Goal: Information Seeking & Learning: Learn about a topic

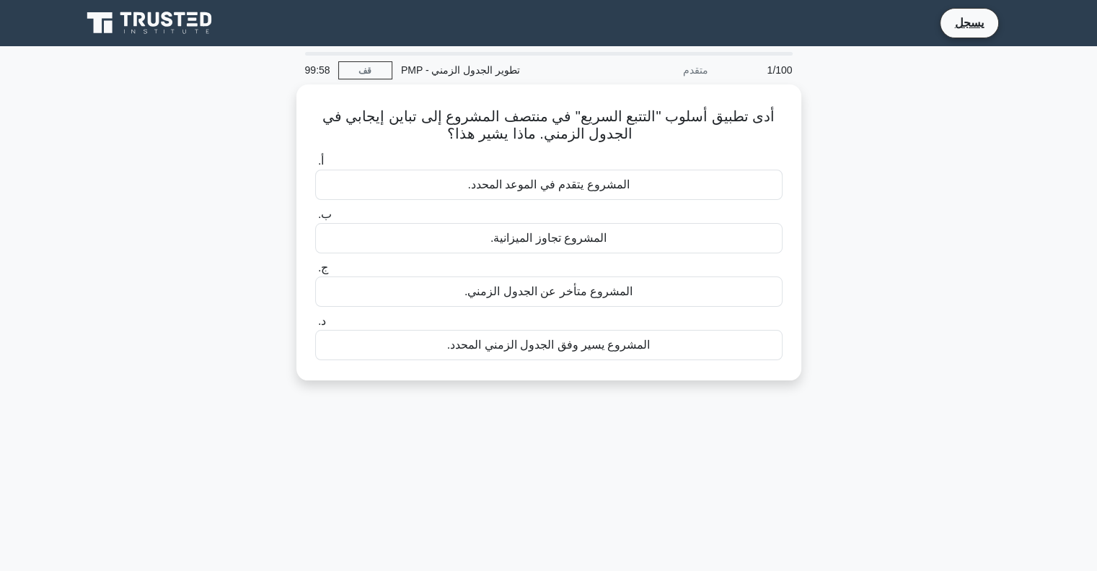
click at [896, 162] on div "أدى تطبيق أسلوب "التتبع السريع" في منتصف المشروع إلى تباين إيجابي في الجدول الز…" at bounding box center [549, 240] width 952 height 313
click at [154, 25] on icon at bounding box center [154, 19] width 12 height 14
click at [133, 15] on icon at bounding box center [139, 19] width 12 height 14
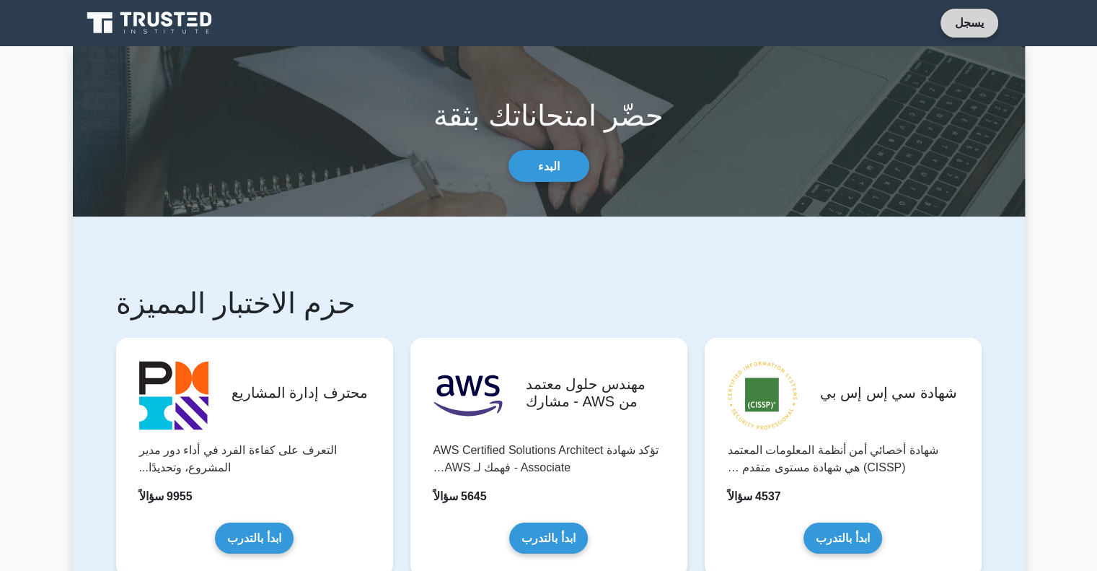
click at [968, 22] on font "يسجل" at bounding box center [969, 23] width 29 height 12
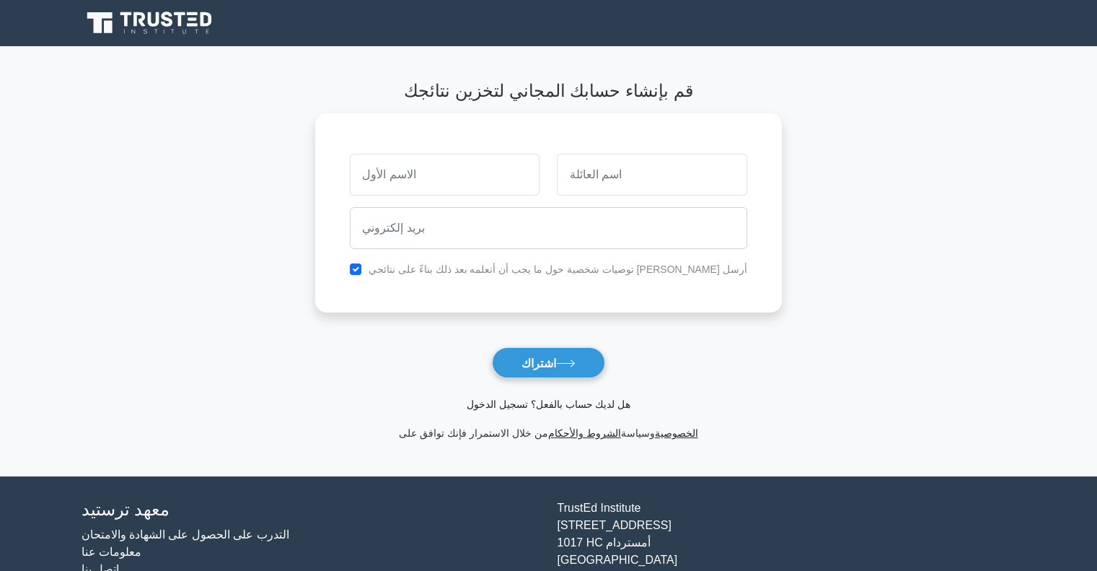
click at [542, 410] on font "هل لديك حساب بالفعل؟ تسجيل الدخول" at bounding box center [549, 404] width 164 height 12
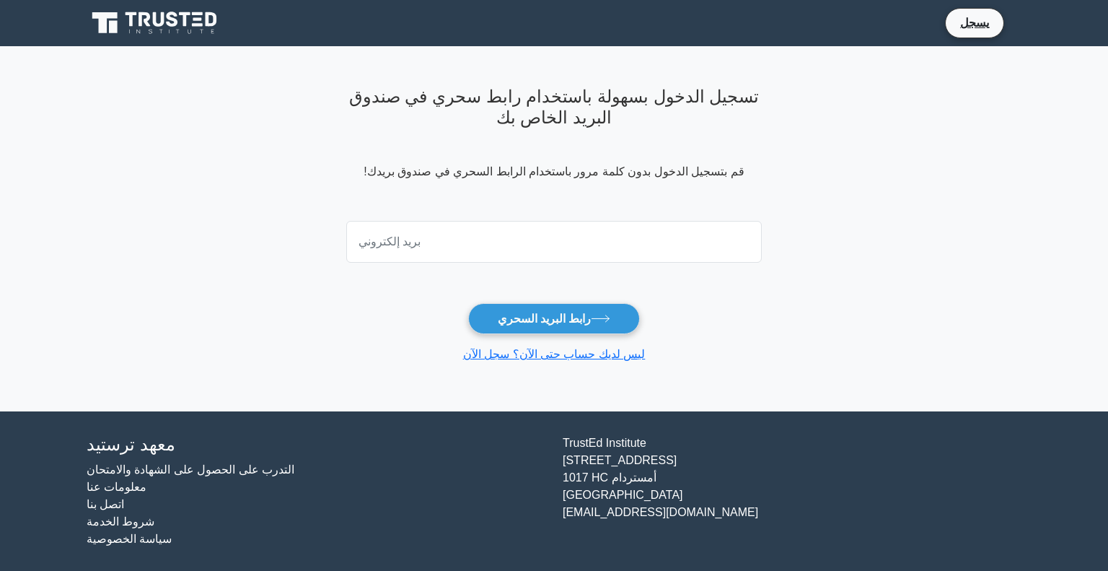
click at [463, 240] on input "email" at bounding box center [554, 242] width 416 height 42
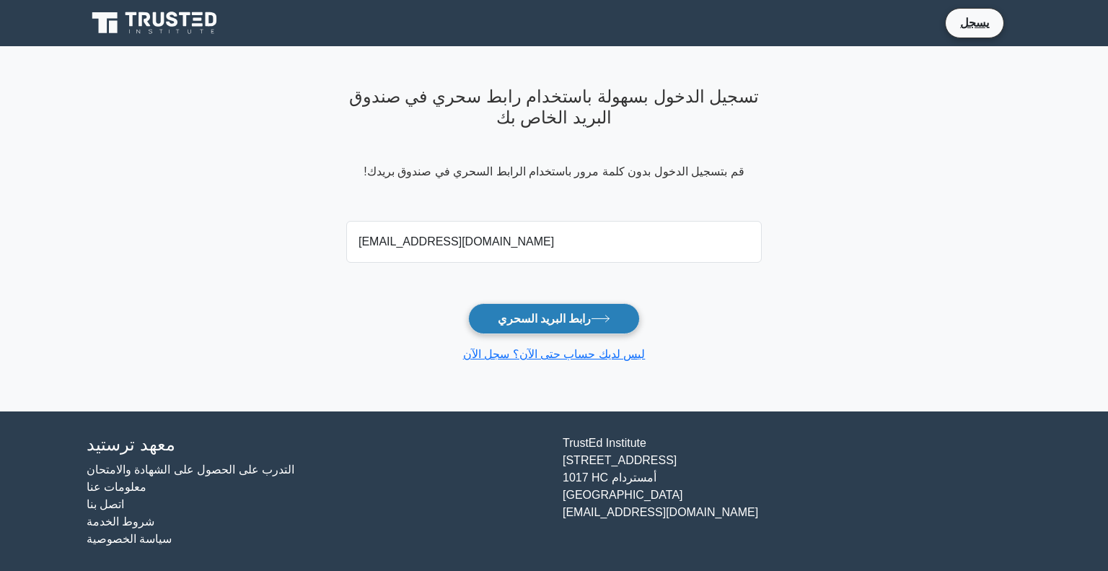
type input "bafqyh095@gmail.com"
click at [534, 318] on font "رابط البريد السحري" at bounding box center [545, 318] width 94 height 12
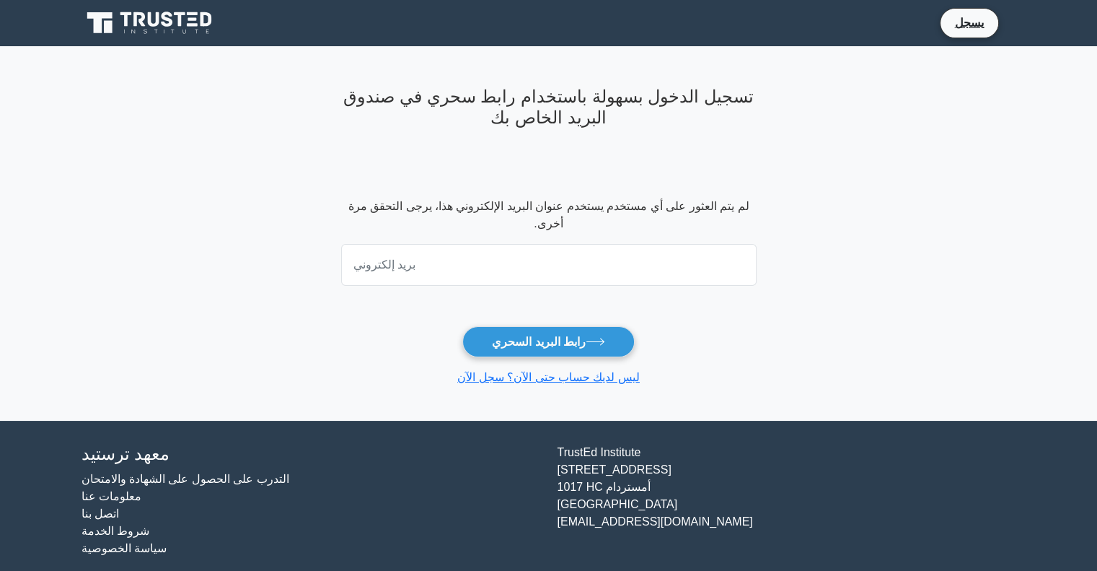
click at [466, 268] on input "email" at bounding box center [549, 265] width 416 height 42
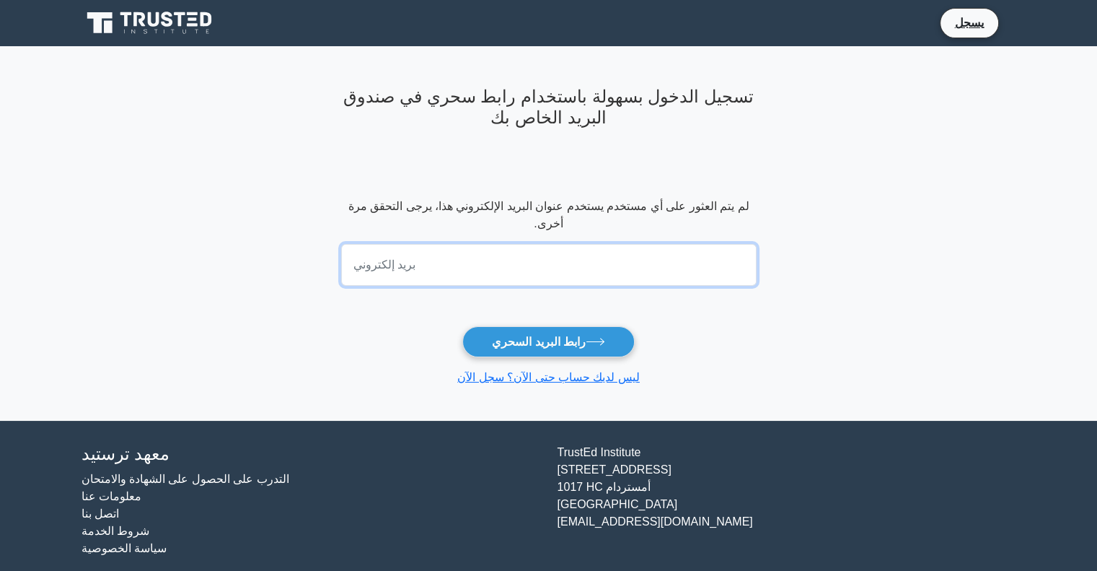
click at [502, 266] on input "email" at bounding box center [549, 265] width 416 height 42
paste input "balfqyh095@gmail.com"
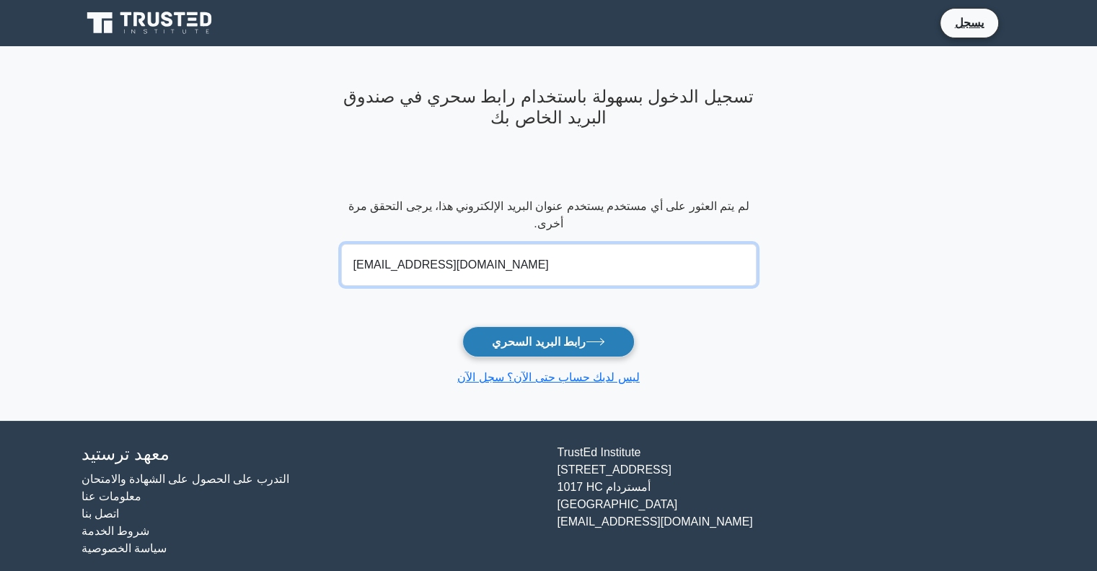
type input "balfqyh095@gmail.com"
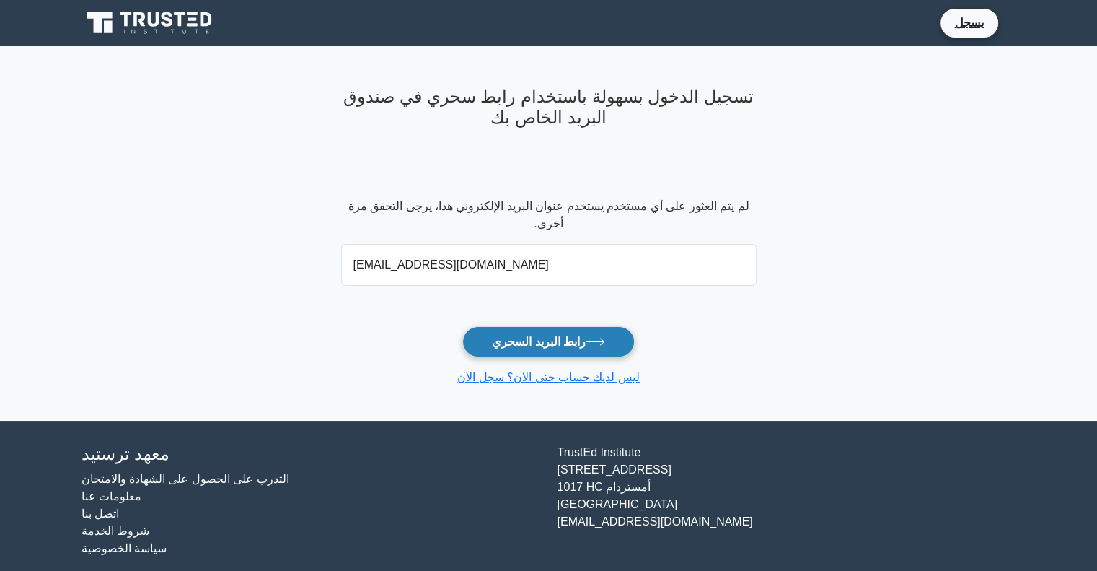
click at [546, 335] on font "رابط البريد السحري" at bounding box center [539, 341] width 94 height 12
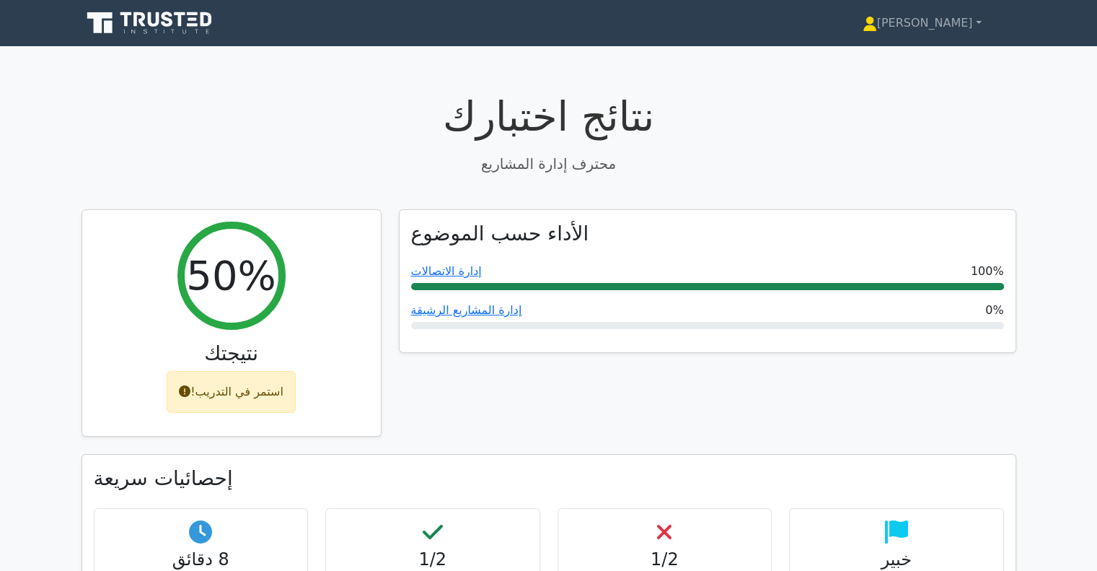
click at [176, 23] on icon at bounding box center [151, 22] width 139 height 27
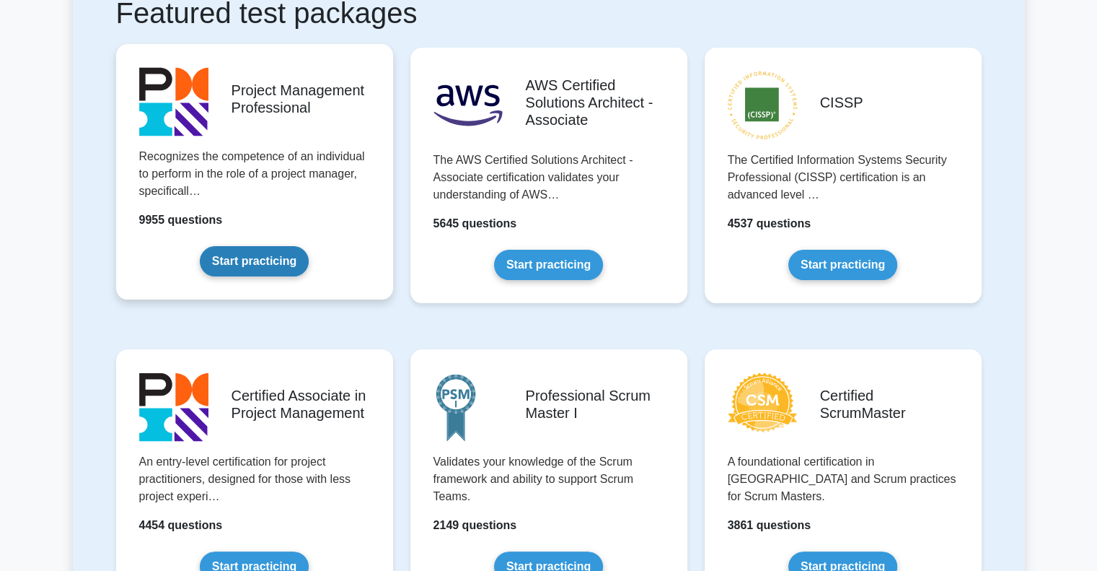
scroll to position [291, 0]
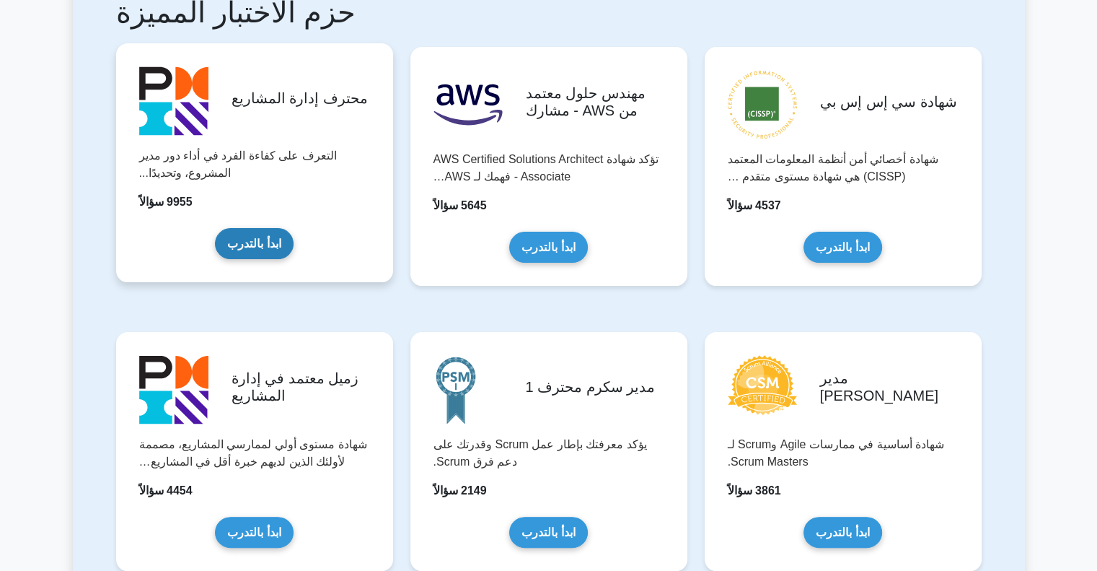
click at [255, 244] on link "ابدأ بالتدرب" at bounding box center [254, 243] width 78 height 31
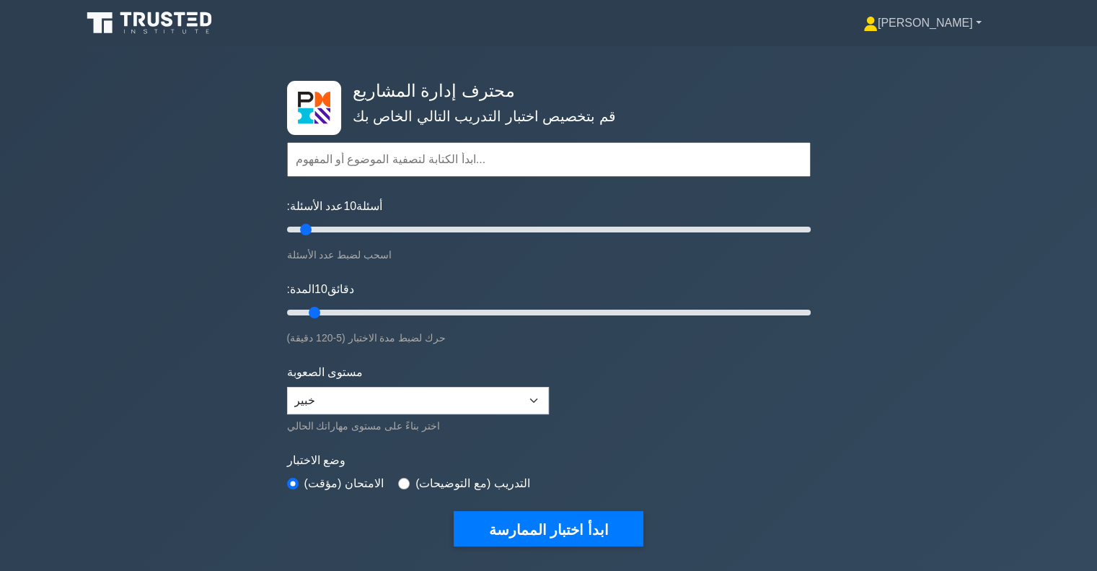
click at [937, 22] on font "[PERSON_NAME]" at bounding box center [925, 23] width 95 height 12
